Goal: Find specific page/section: Find specific page/section

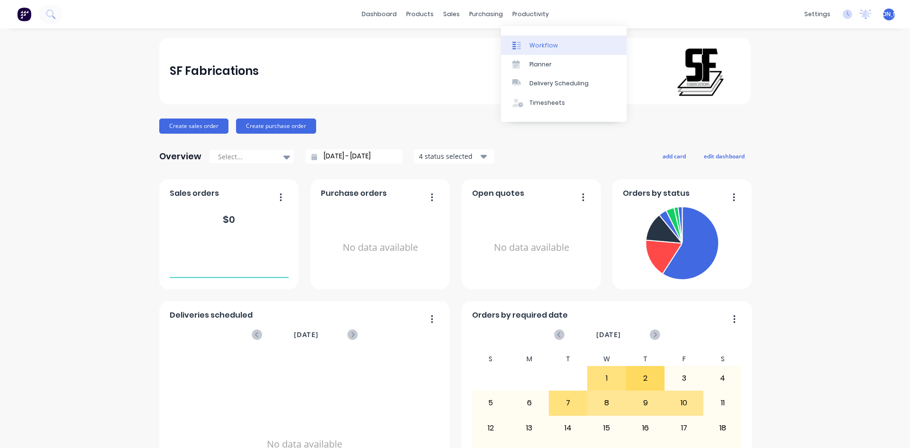
click at [524, 44] on div at bounding box center [519, 45] width 14 height 9
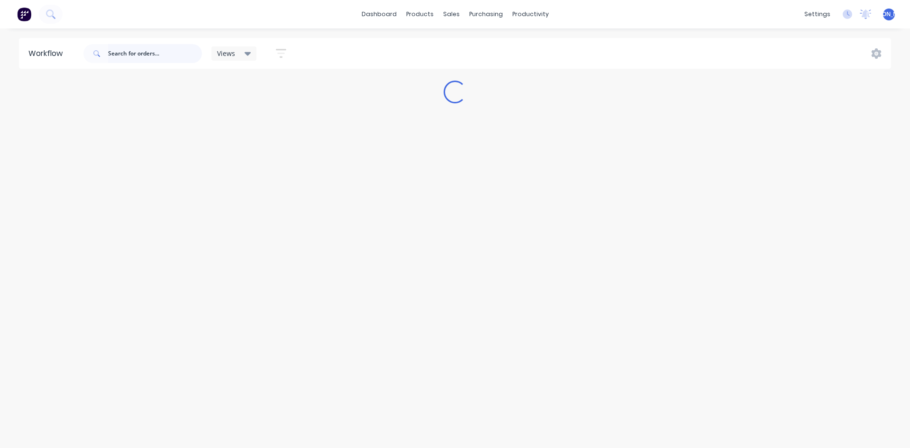
click at [125, 55] on input "text" at bounding box center [155, 53] width 94 height 19
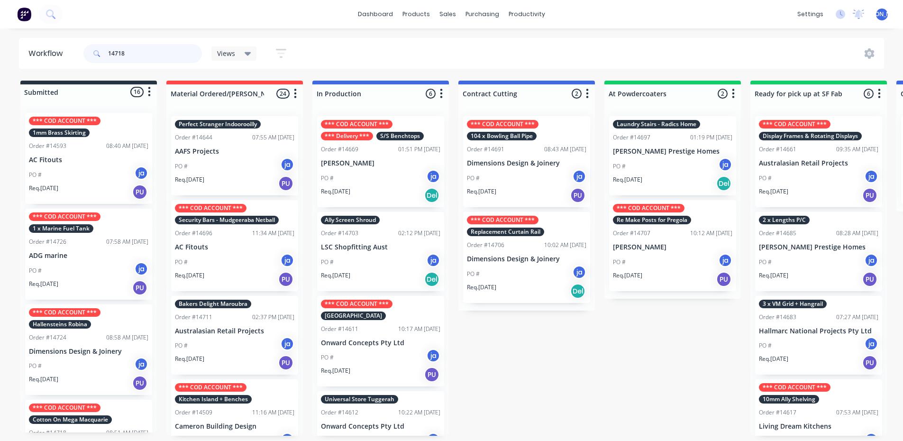
click at [141, 52] on input "14718" at bounding box center [155, 53] width 94 height 19
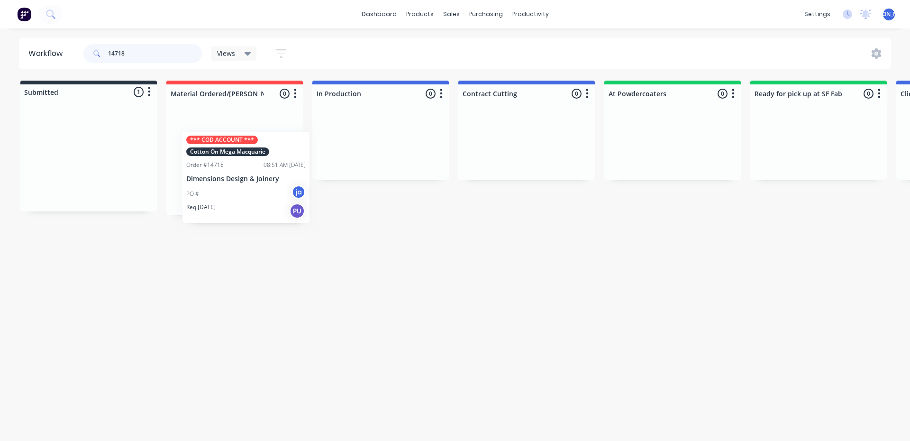
drag, startPoint x: 64, startPoint y: 161, endPoint x: 222, endPoint y: 147, distance: 158.0
click at [226, 153] on div "Submitted 1 Status colour #273444 hex #273444 Save Cancel Summaries Total order…" at bounding box center [783, 148] width 1581 height 134
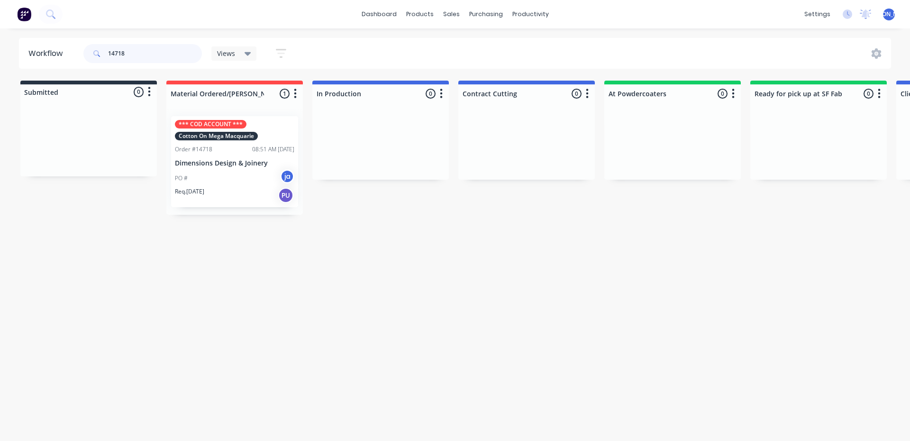
type input "14718"
drag, startPoint x: 200, startPoint y: 277, endPoint x: 127, endPoint y: 162, distance: 137.0
click at [200, 277] on div "Workflow 14718 Views Save new view None (Default) edit Show/Hide statuses Show …" at bounding box center [455, 230] width 910 height 384
click at [114, 126] on div at bounding box center [88, 140] width 137 height 71
